Goal: Task Accomplishment & Management: Manage account settings

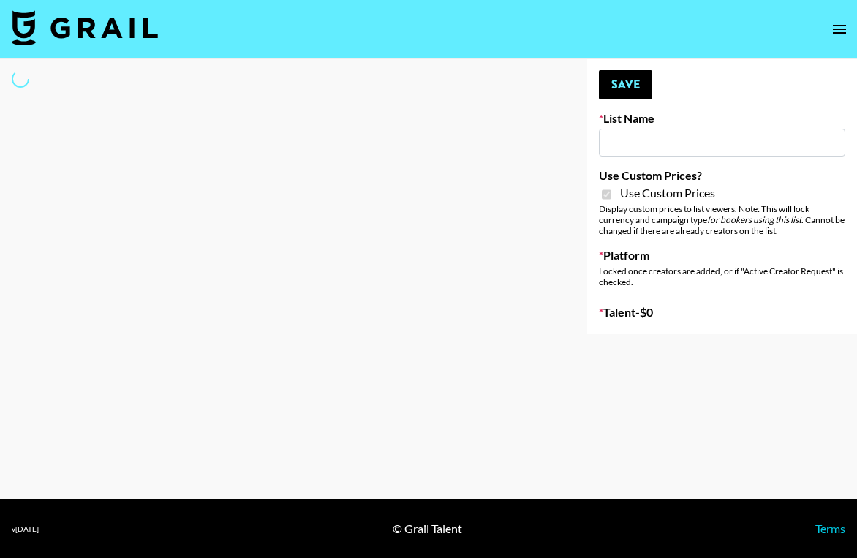
type input "Primal Harvest NEW ([DATE])"
checkbox input "true"
select select "Brand"
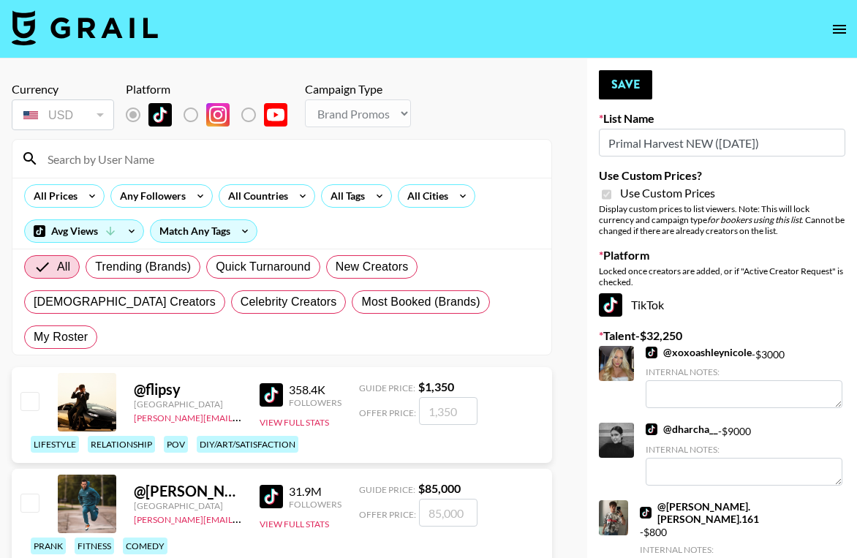
click at [262, 154] on input at bounding box center [291, 158] width 504 height 23
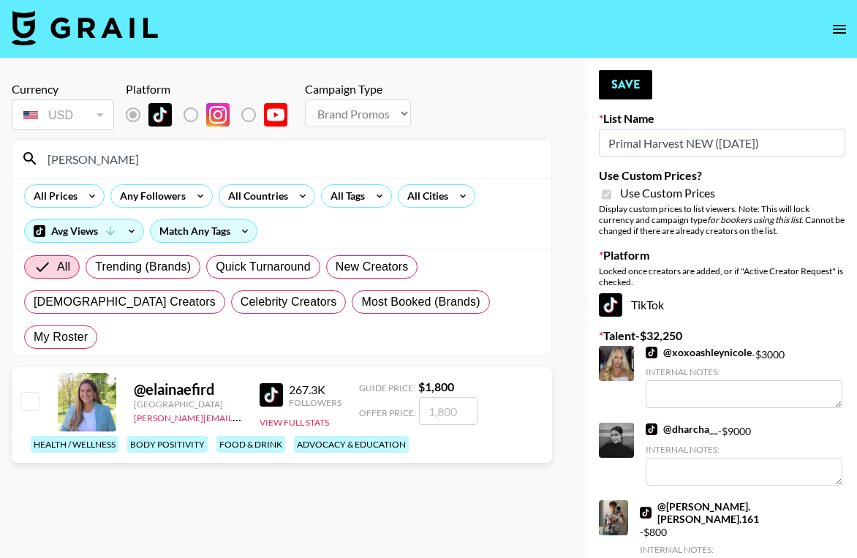
type input "[PERSON_NAME]"
click at [444, 397] on input "number" at bounding box center [448, 411] width 58 height 28
type input "3"
checkbox input "true"
type input "3800"
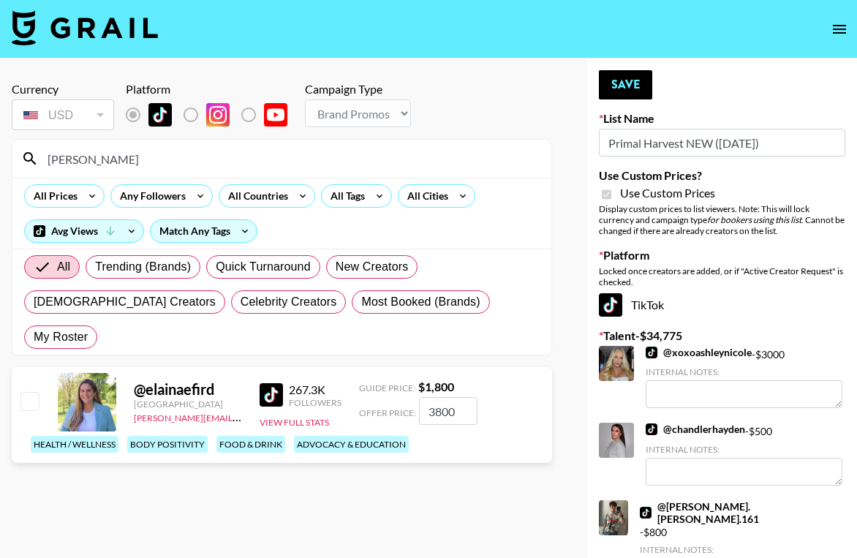
checkbox input "false"
type input "3800"
click at [627, 95] on button "Save" at bounding box center [625, 84] width 53 height 29
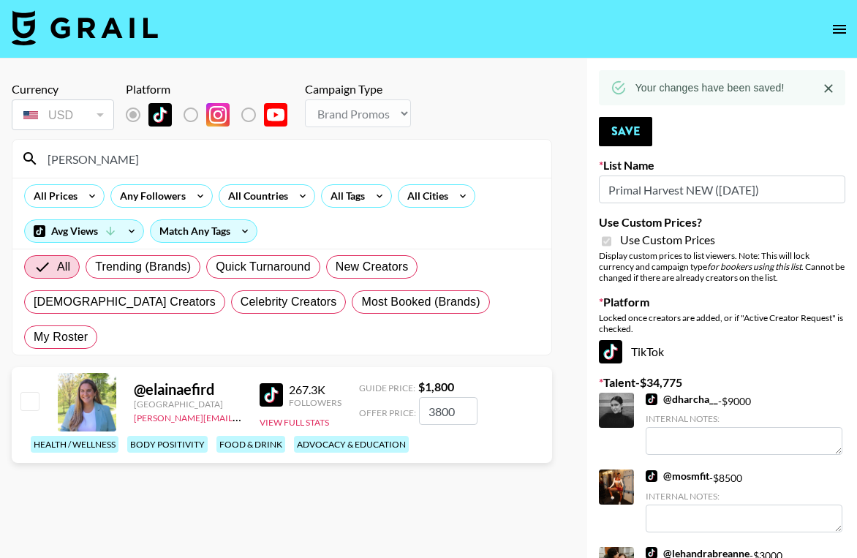
click at [175, 163] on input "[PERSON_NAME]" at bounding box center [291, 158] width 504 height 23
type input "e"
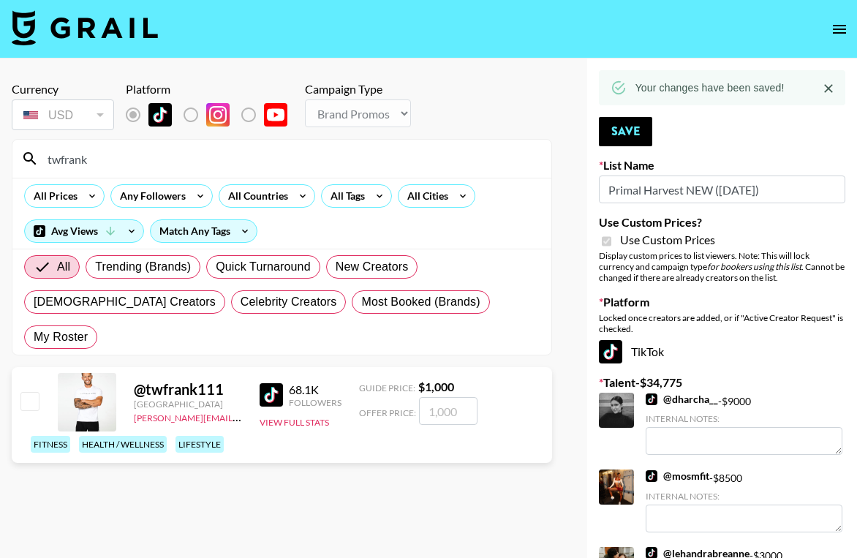
type input "twfrank"
click at [443, 397] on input "number" at bounding box center [448, 411] width 58 height 28
type input "1"
checkbox input "true"
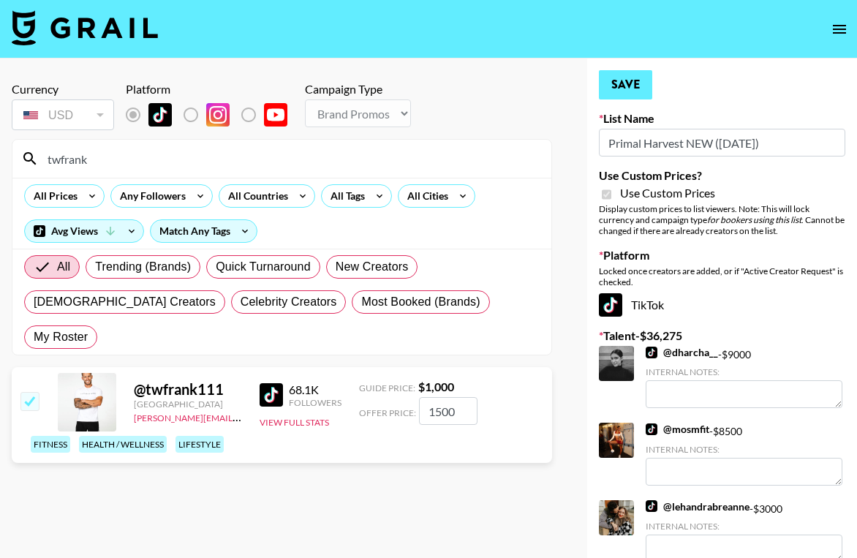
type input "1500"
click at [624, 79] on button "Save" at bounding box center [625, 84] width 53 height 29
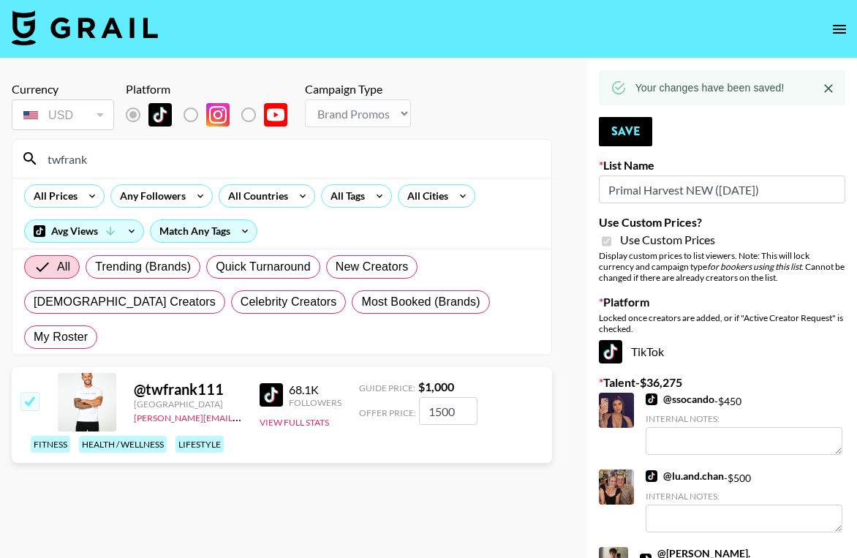
click at [132, 163] on input "twfrank" at bounding box center [291, 158] width 504 height 23
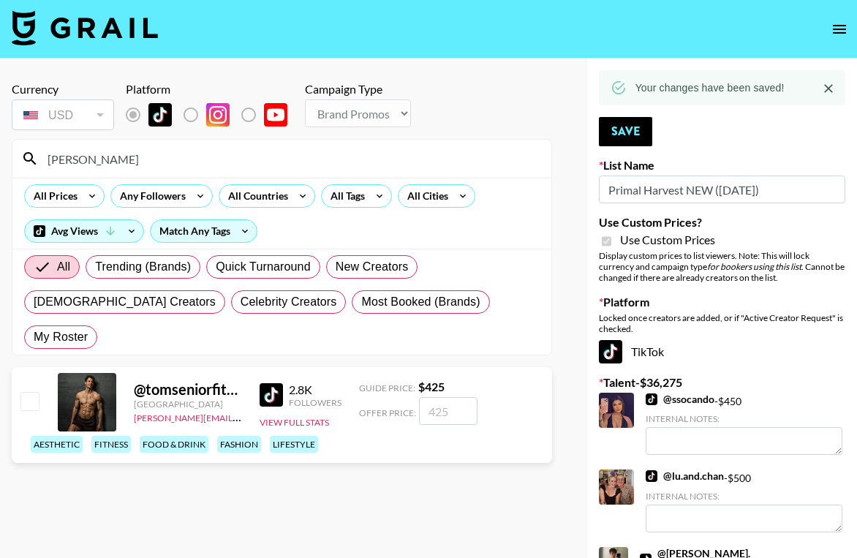
type input "[PERSON_NAME]"
click at [443, 397] on input "number" at bounding box center [448, 411] width 58 height 28
type input "5"
checkbox input "true"
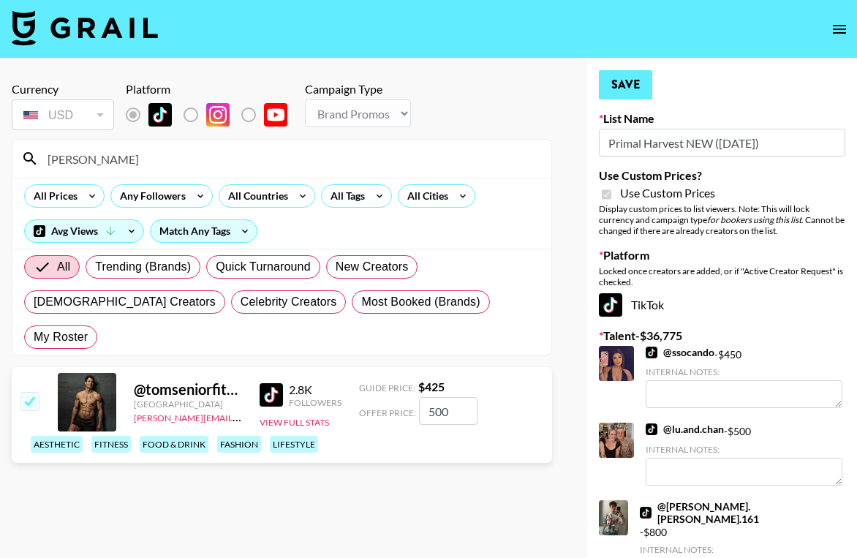
type input "500"
click at [629, 87] on button "Save" at bounding box center [625, 84] width 53 height 29
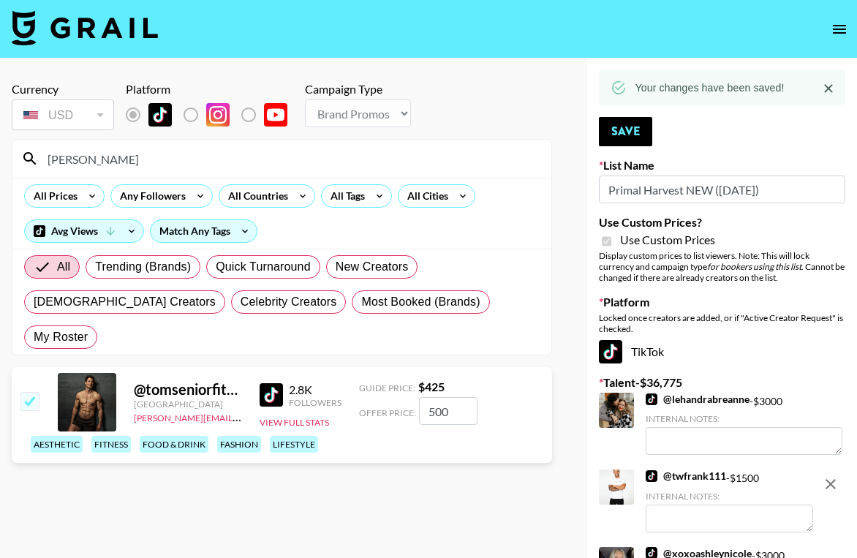
click at [127, 161] on input "[PERSON_NAME]" at bounding box center [291, 158] width 504 height 23
type input "t"
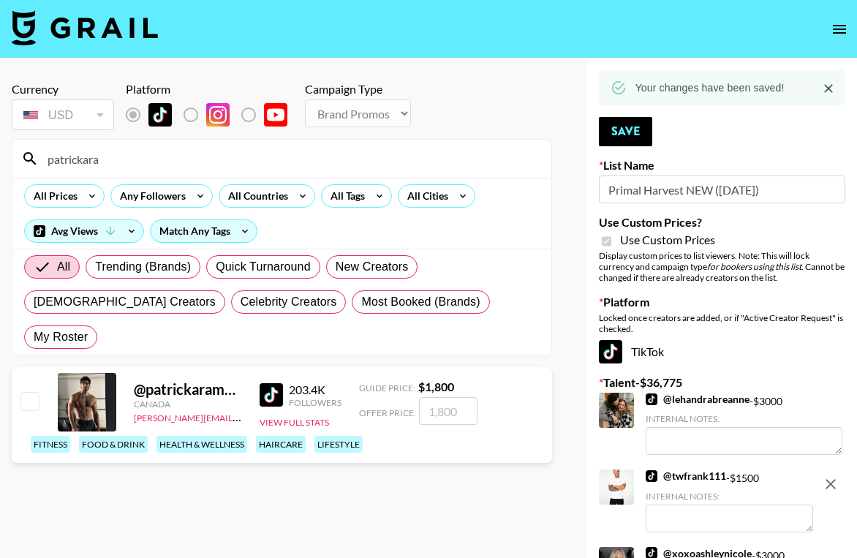
type input "patrickara"
click at [450, 397] on input "number" at bounding box center [448, 411] width 58 height 28
type input "2"
checkbox input "true"
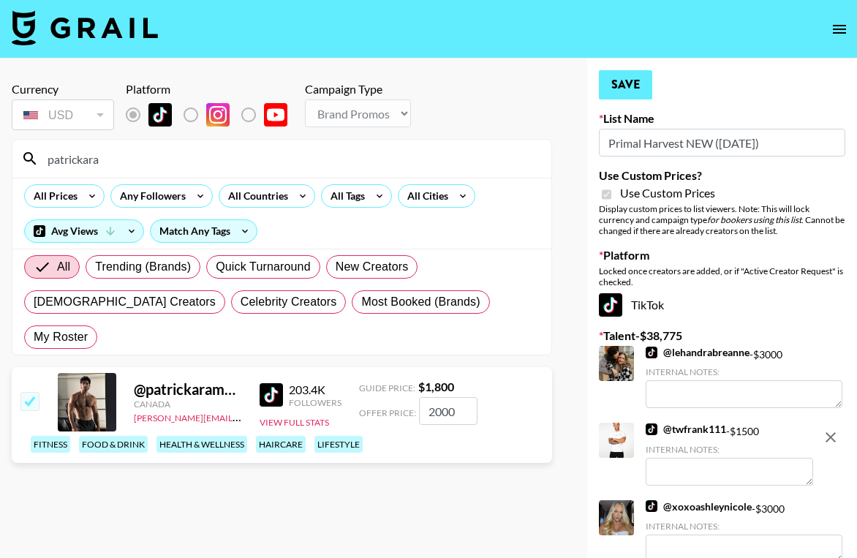
type input "2000"
click at [626, 88] on button "Save" at bounding box center [625, 84] width 53 height 29
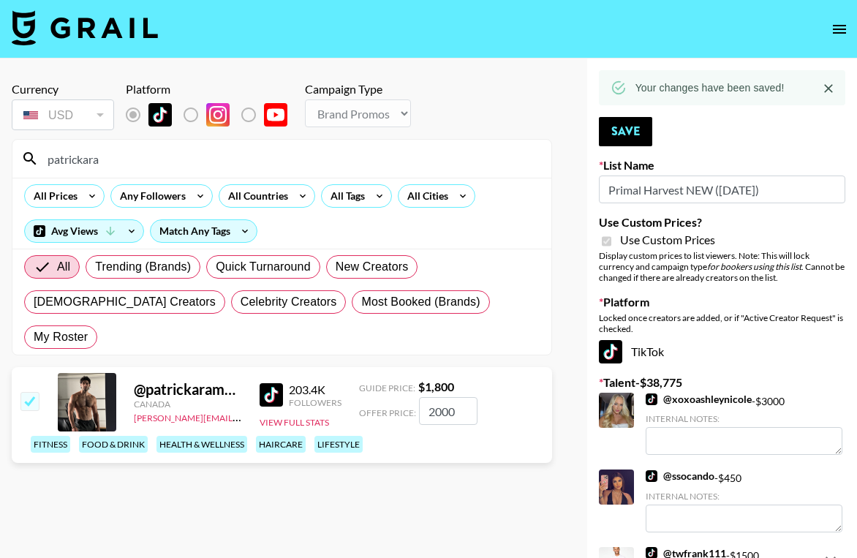
click at [111, 159] on input "patrickara" at bounding box center [291, 158] width 504 height 23
type input "p"
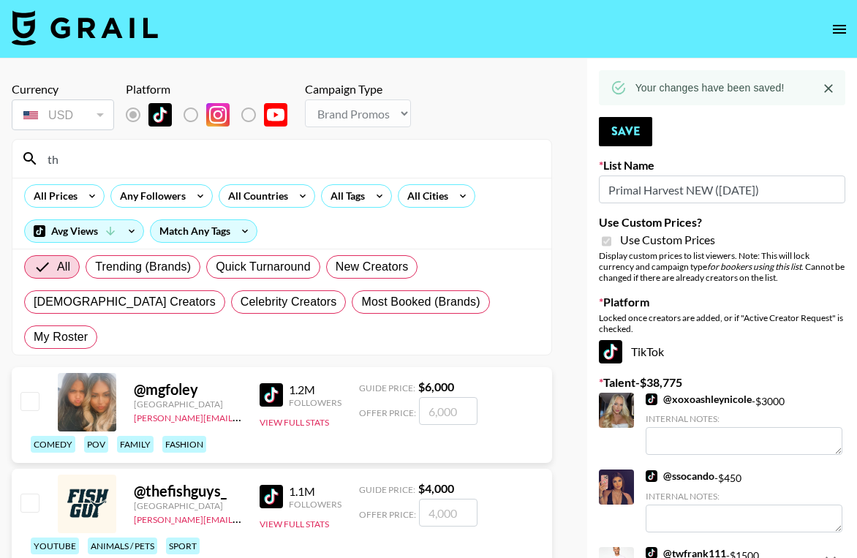
type input "t"
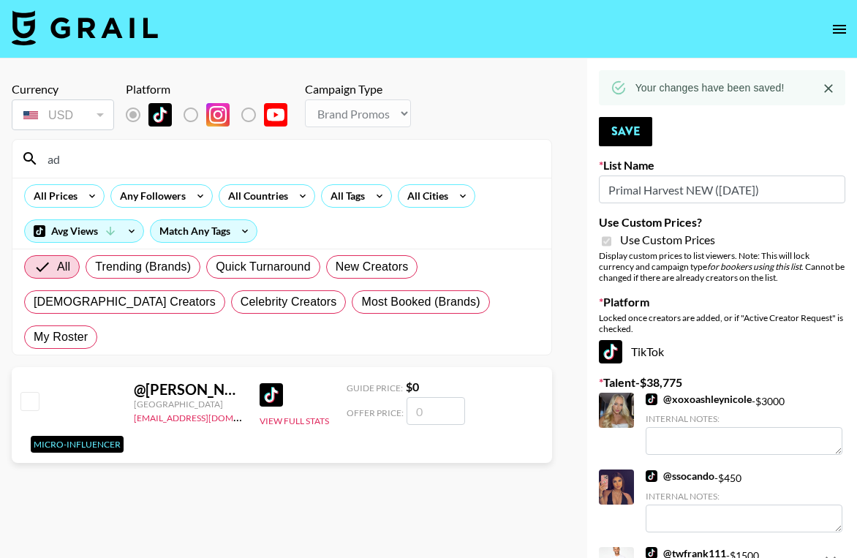
type input "a"
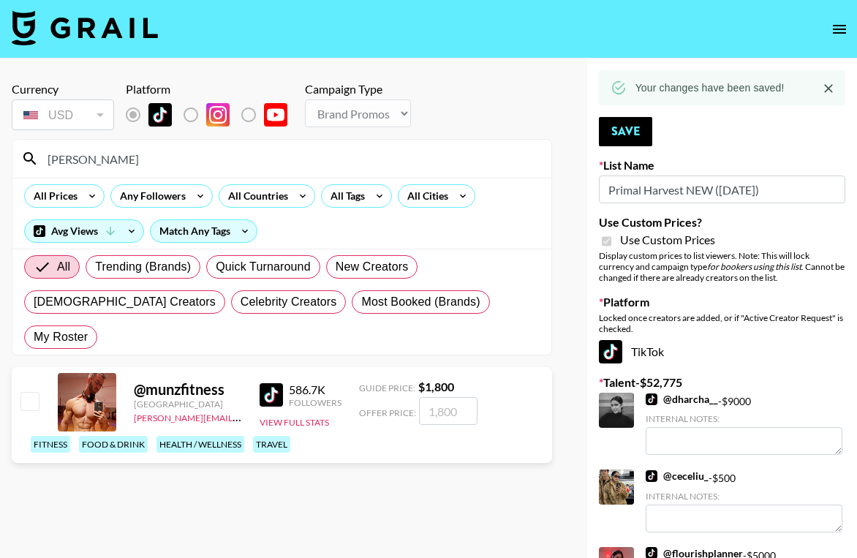
type input "[PERSON_NAME]"
click at [454, 397] on input "number" at bounding box center [448, 411] width 58 height 28
type input "3"
checkbox input "true"
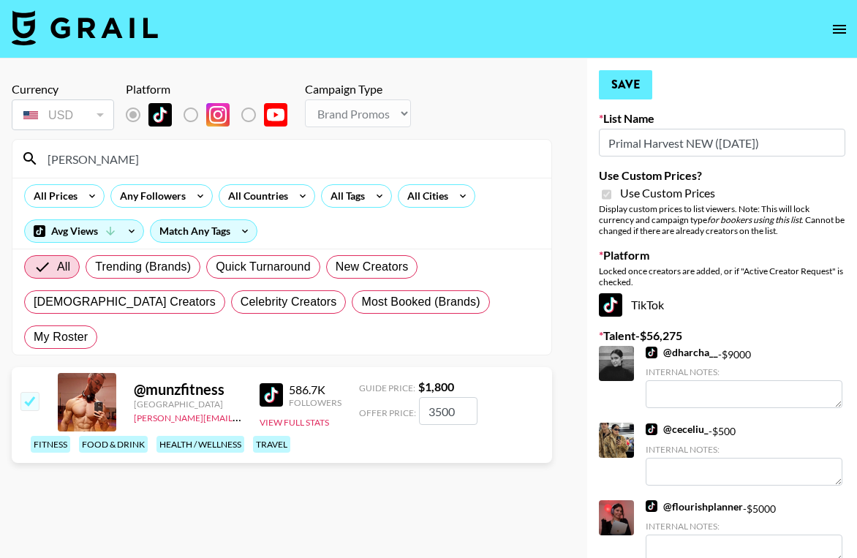
type input "3500"
click at [627, 89] on button "Save" at bounding box center [625, 84] width 53 height 29
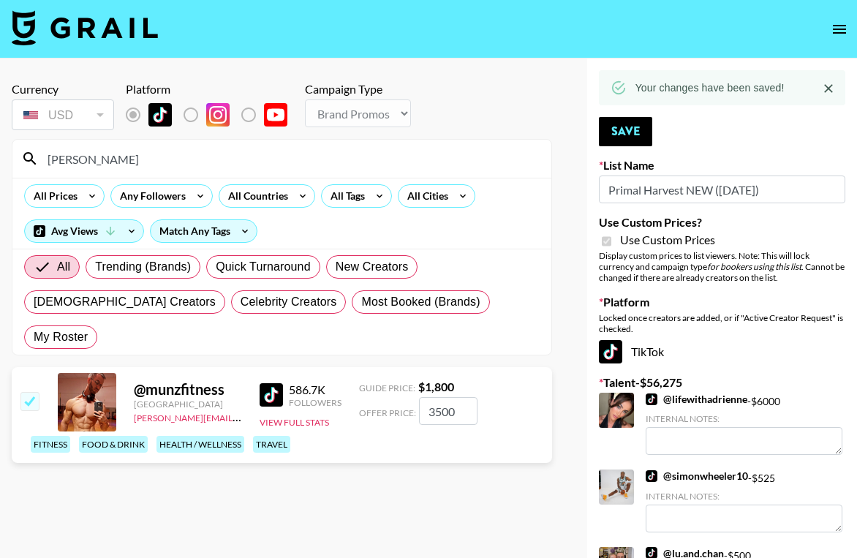
click at [172, 156] on input "[PERSON_NAME]" at bounding box center [291, 158] width 504 height 23
type input "m"
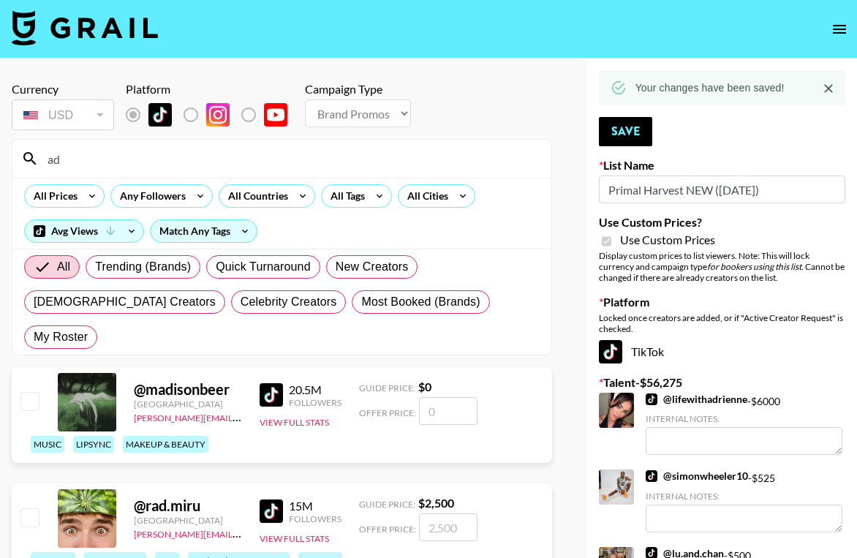
type input "a"
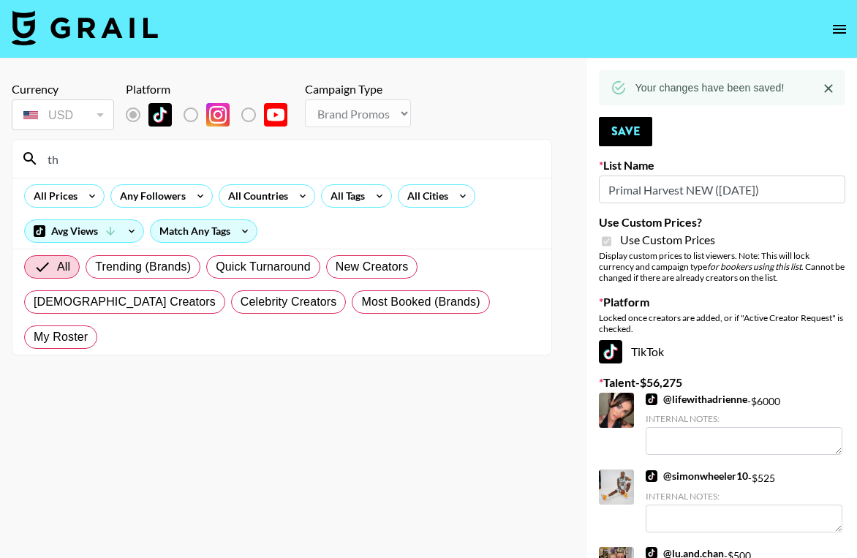
type input "t"
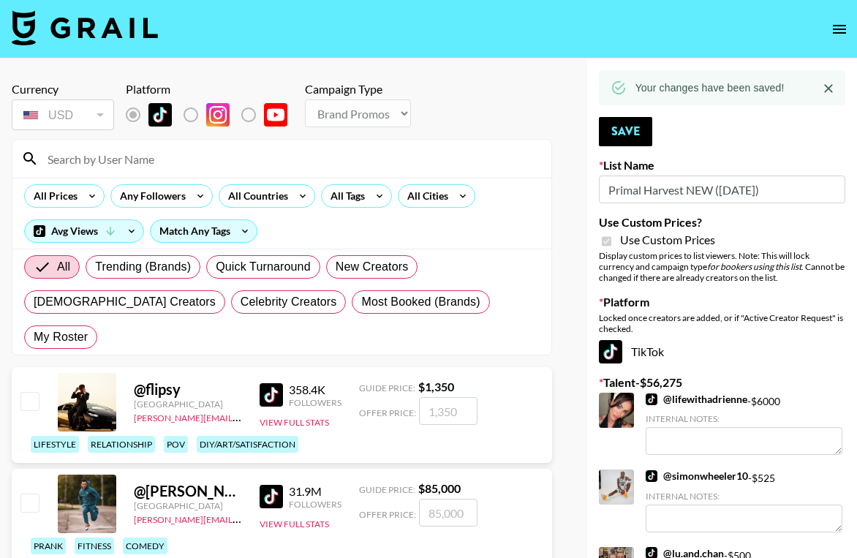
click at [191, 101] on label "List locked to TikTok." at bounding box center [202, 114] width 54 height 31
click at [191, 111] on label "List locked to TikTok." at bounding box center [202, 114] width 54 height 31
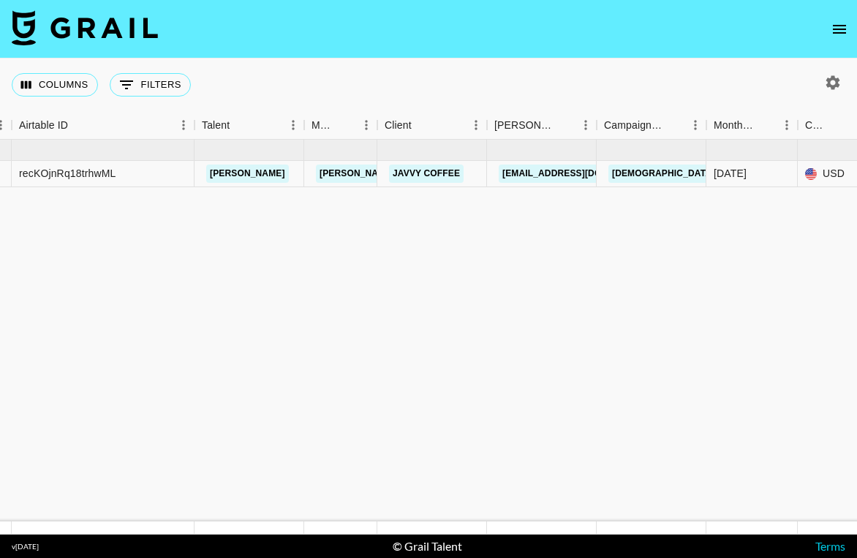
scroll to position [0, 184]
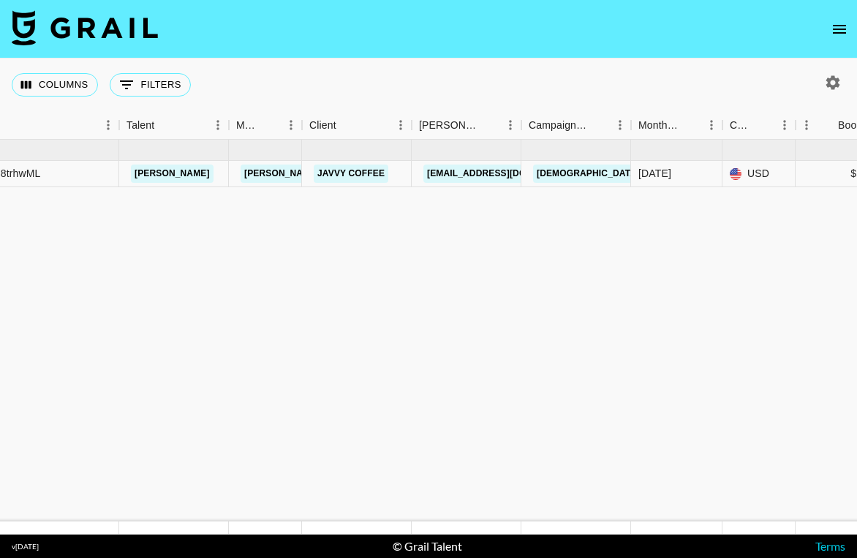
click at [836, 29] on icon "open drawer" at bounding box center [839, 29] width 13 height 9
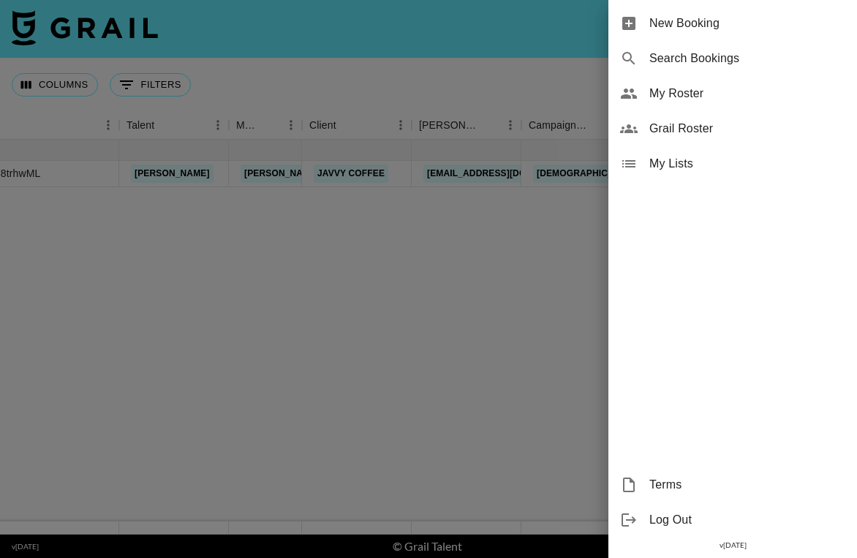
click at [717, 99] on span "My Roster" at bounding box center [747, 94] width 196 height 18
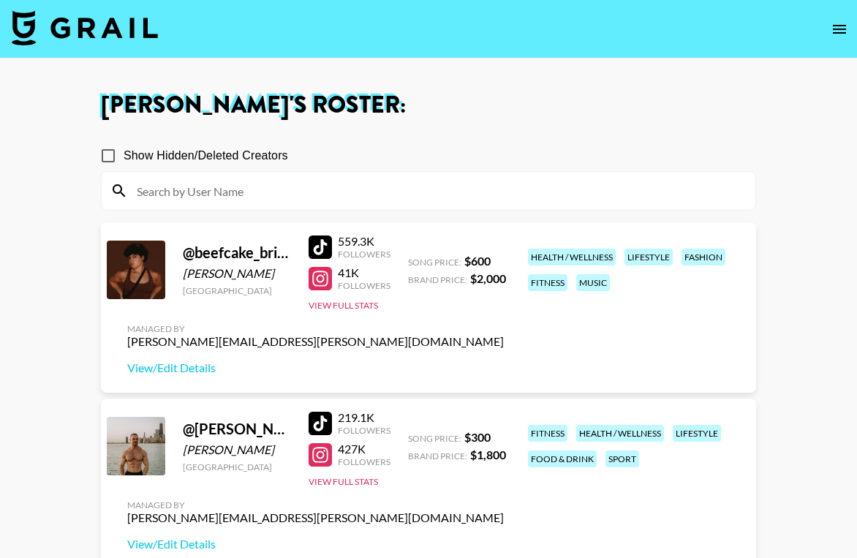
click at [166, 184] on input at bounding box center [437, 190] width 619 height 23
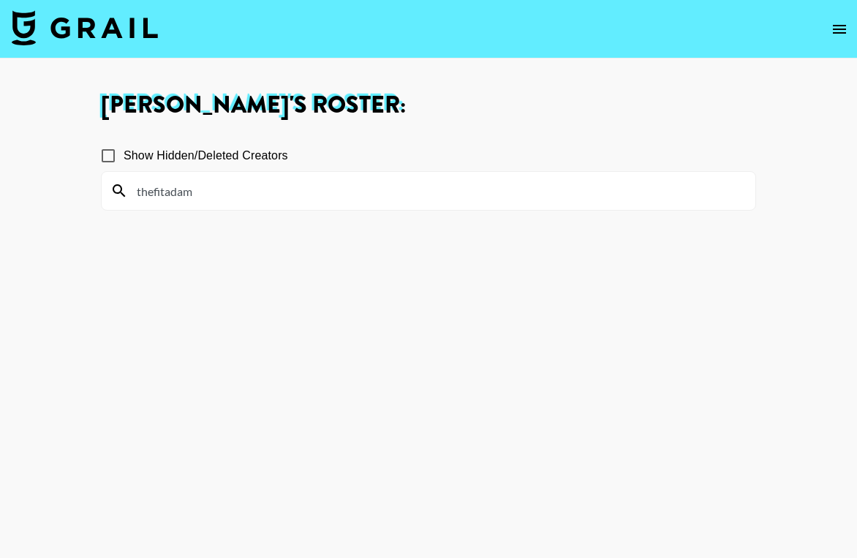
type input "thefitadam"
click at [847, 21] on icon "open drawer" at bounding box center [840, 29] width 18 height 18
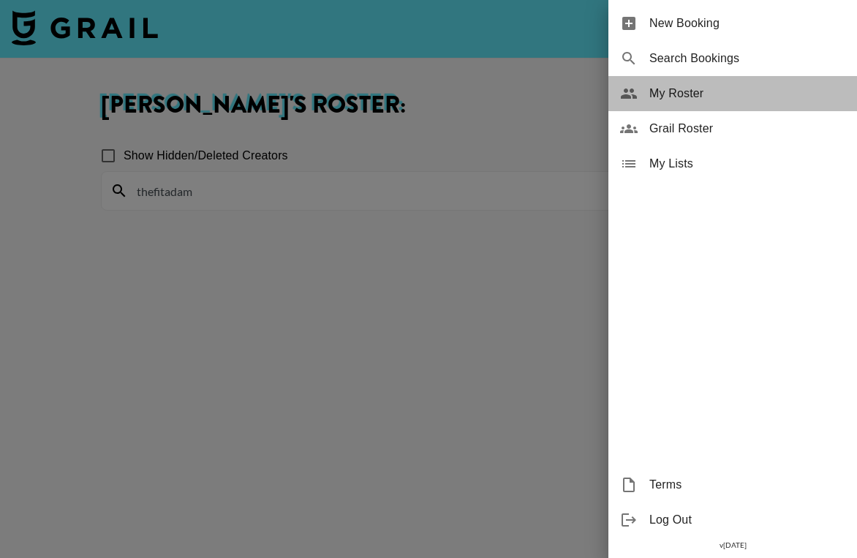
click at [685, 93] on span "My Roster" at bounding box center [747, 94] width 196 height 18
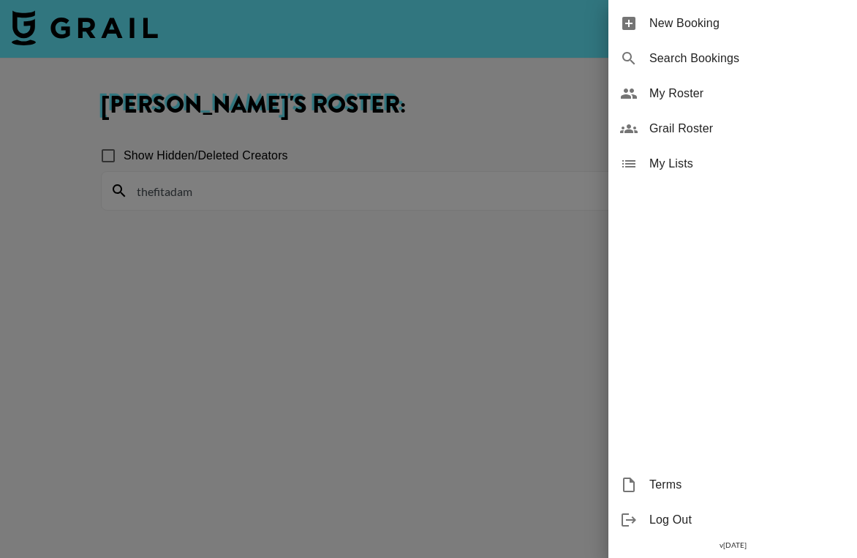
click at [548, 96] on div at bounding box center [428, 279] width 857 height 558
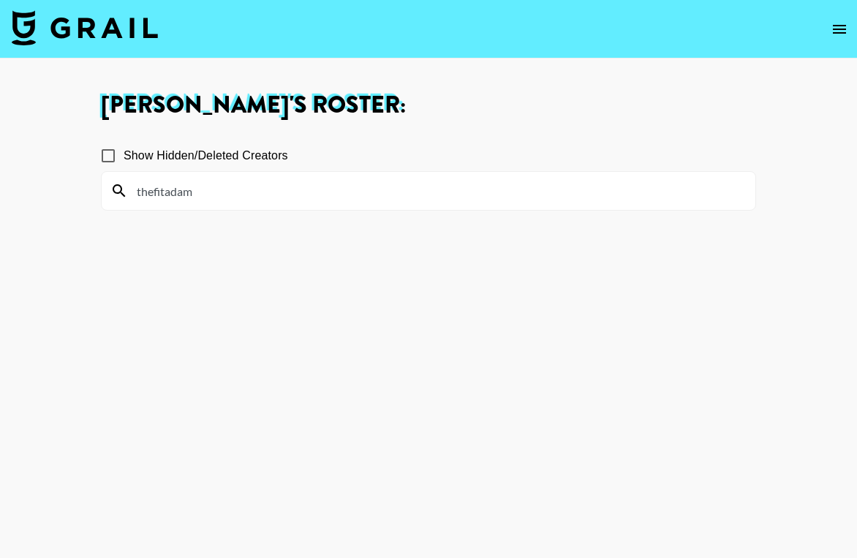
click at [255, 201] on input "thefitadam" at bounding box center [437, 190] width 619 height 23
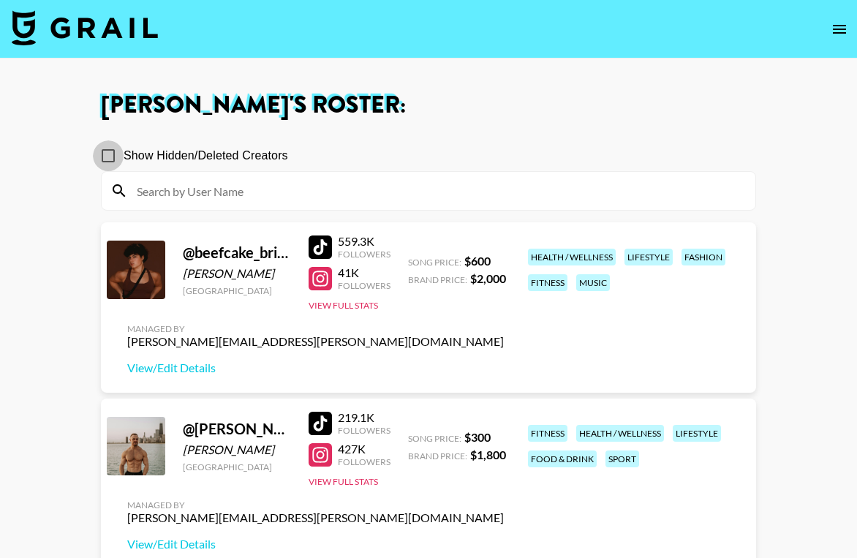
click at [107, 158] on input "Show Hidden/Deleted Creators" at bounding box center [108, 155] width 31 height 31
checkbox input "true"
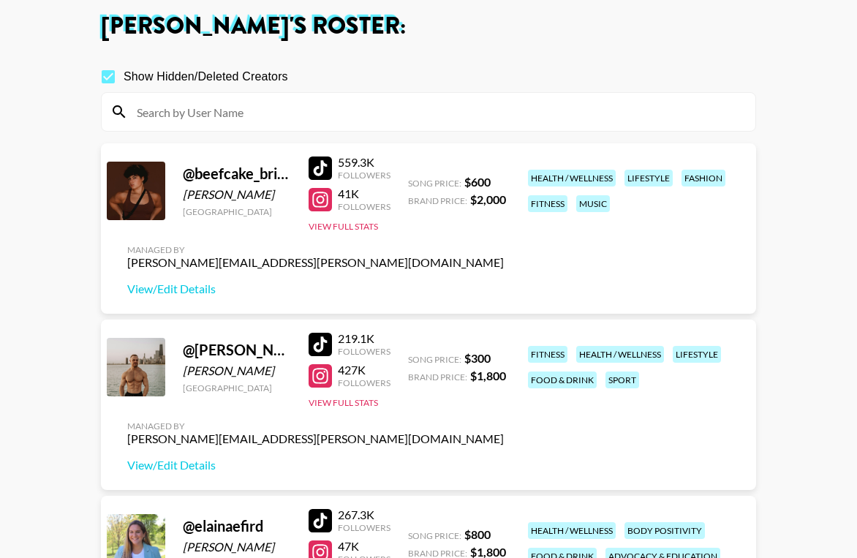
scroll to position [53, 0]
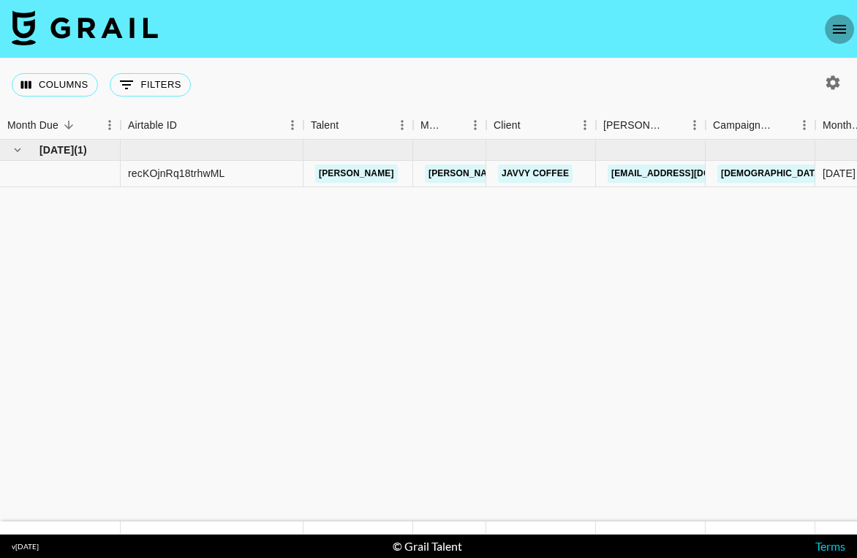
click at [835, 26] on icon "open drawer" at bounding box center [840, 29] width 18 height 18
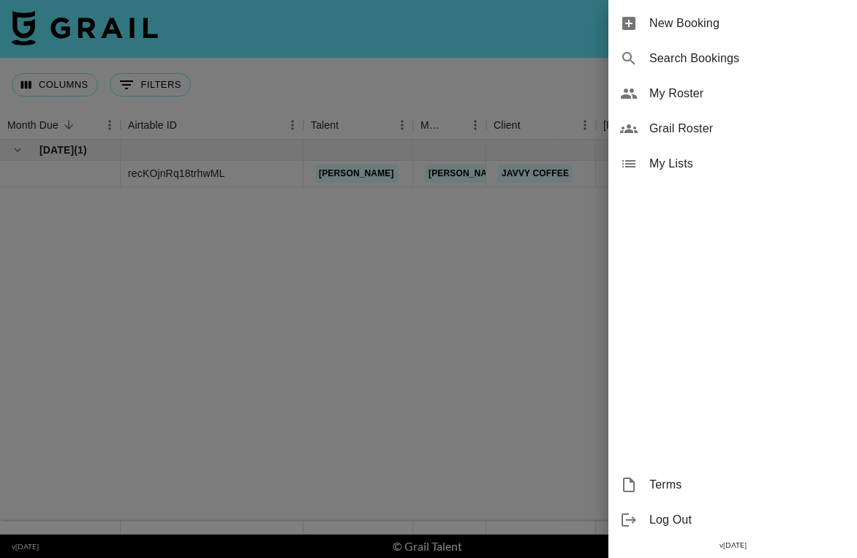
click at [704, 102] on span "My Roster" at bounding box center [747, 94] width 196 height 18
